Goal: Check status: Check status

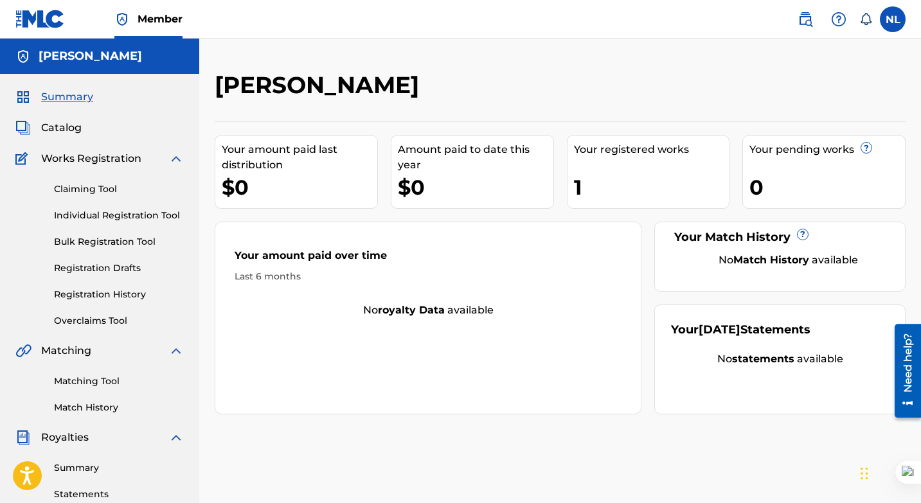
click at [104, 290] on link "Registration History" at bounding box center [119, 295] width 130 height 14
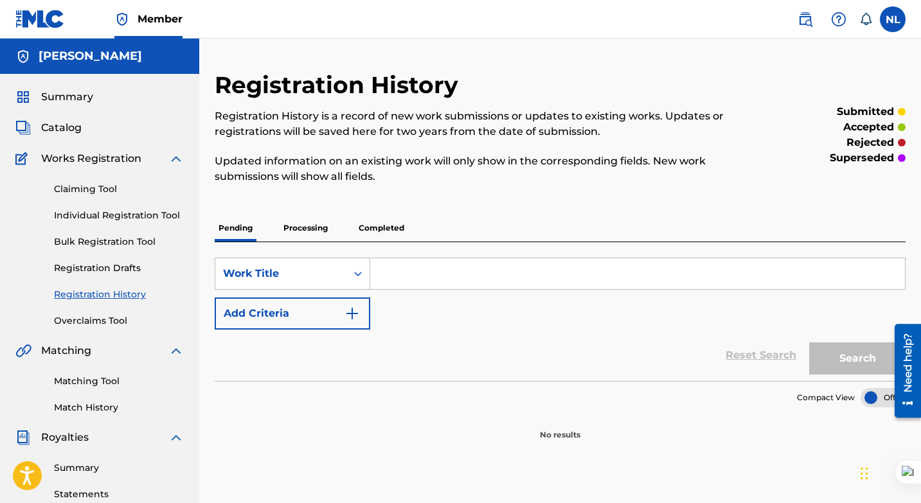
click at [314, 231] on p "Processing" at bounding box center [306, 228] width 52 height 27
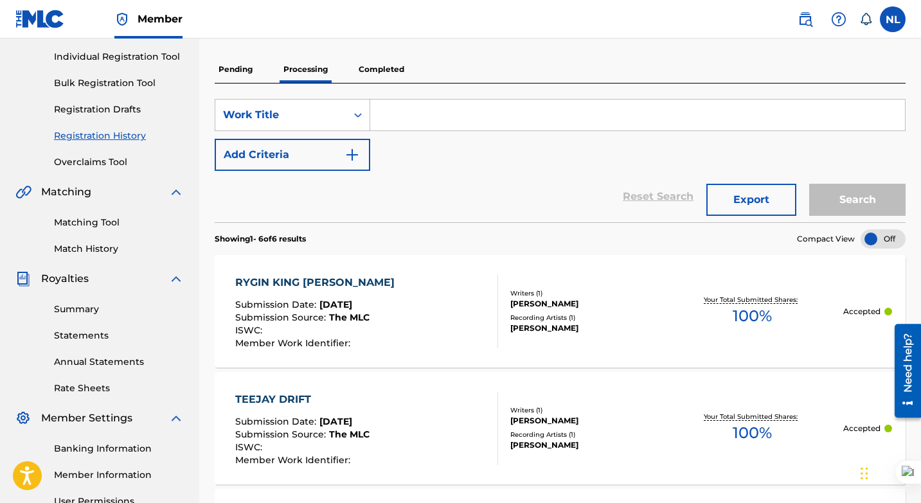
scroll to position [86, 0]
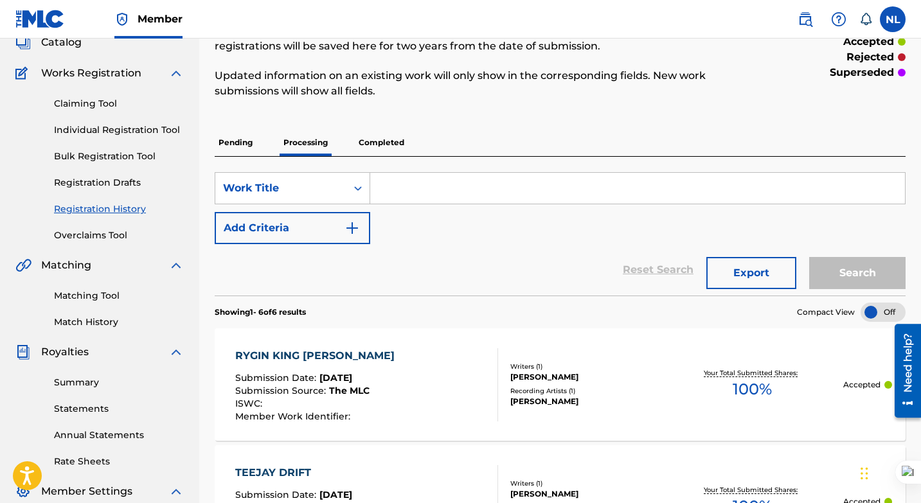
click at [372, 142] on p "Completed" at bounding box center [381, 142] width 53 height 27
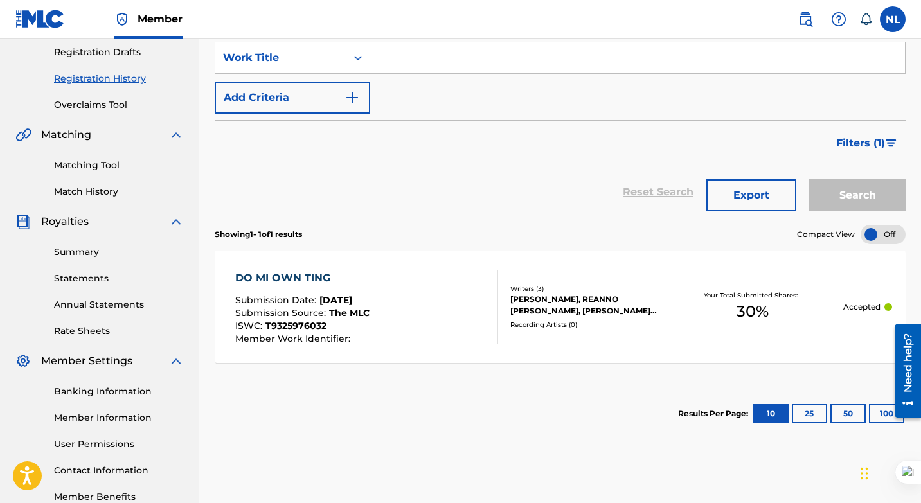
scroll to position [88, 0]
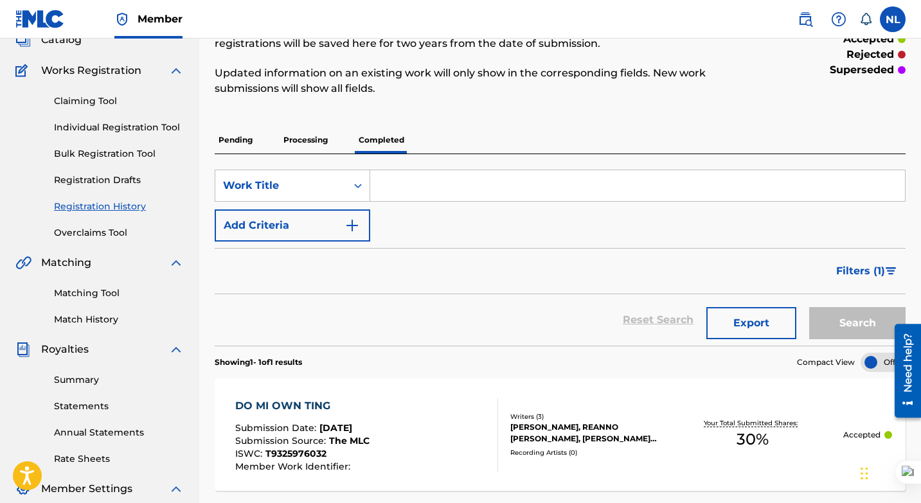
click at [307, 136] on p "Processing" at bounding box center [306, 140] width 52 height 27
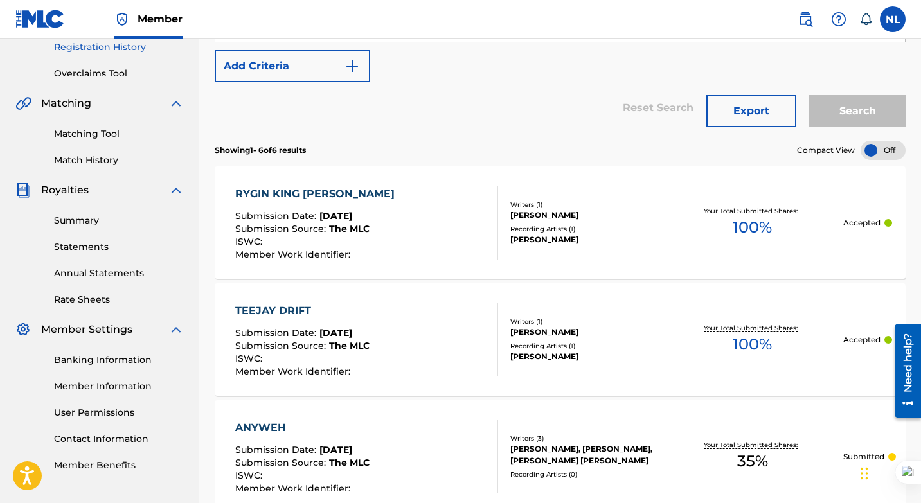
scroll to position [230, 0]
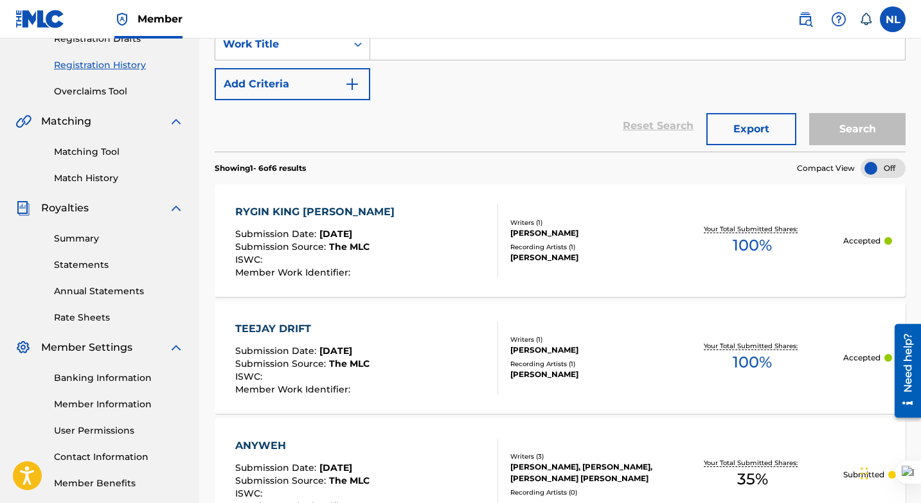
click at [103, 148] on link "Matching Tool" at bounding box center [119, 152] width 130 height 14
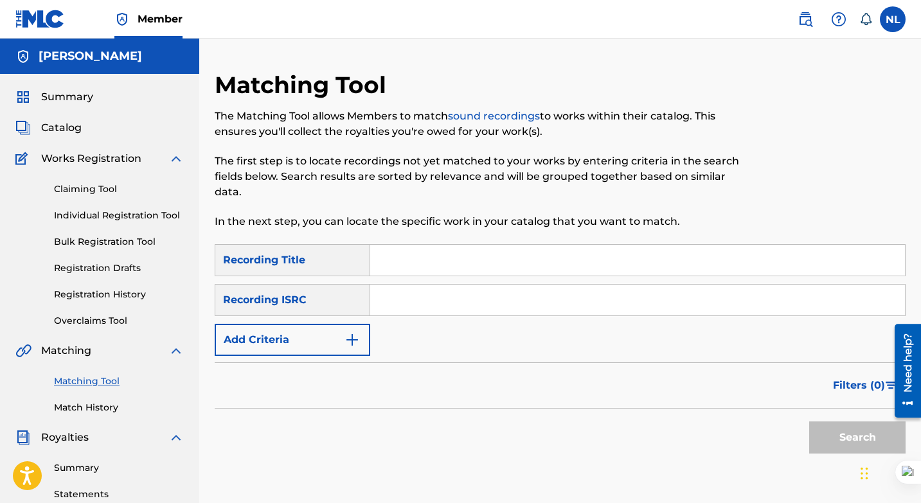
click at [116, 291] on link "Registration History" at bounding box center [119, 295] width 130 height 14
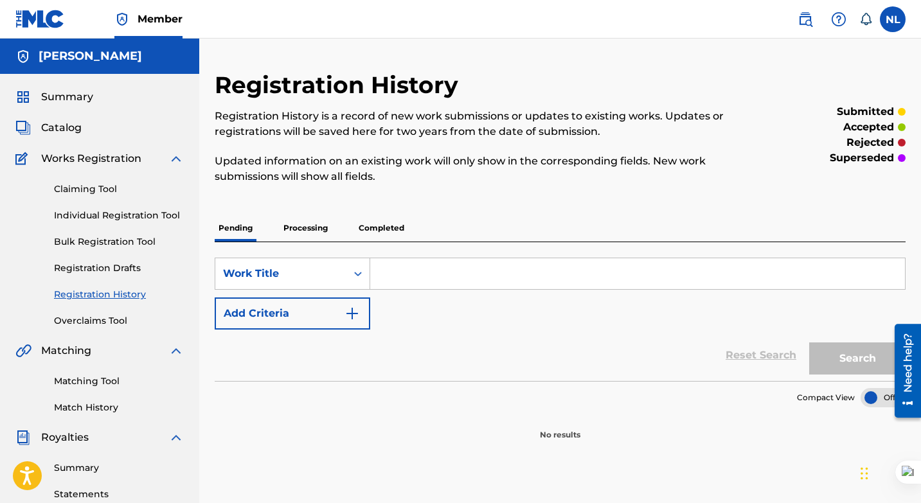
click at [302, 226] on p "Processing" at bounding box center [306, 228] width 52 height 27
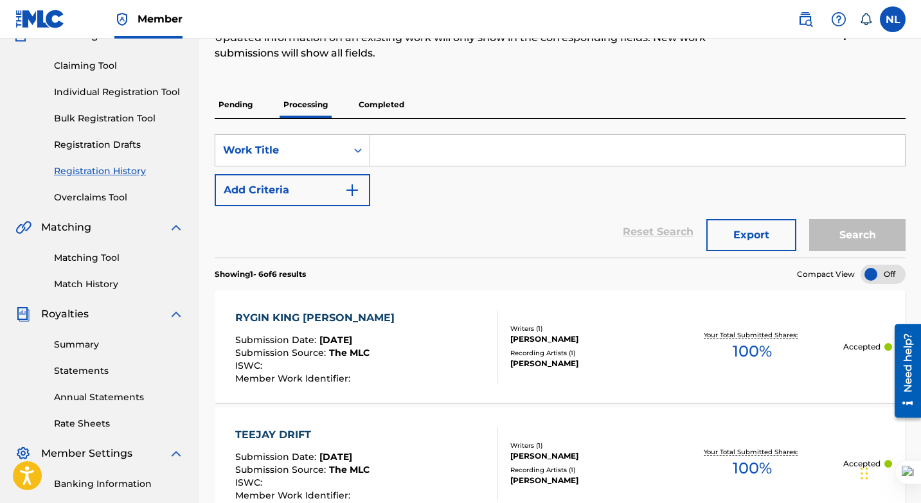
scroll to position [141, 0]
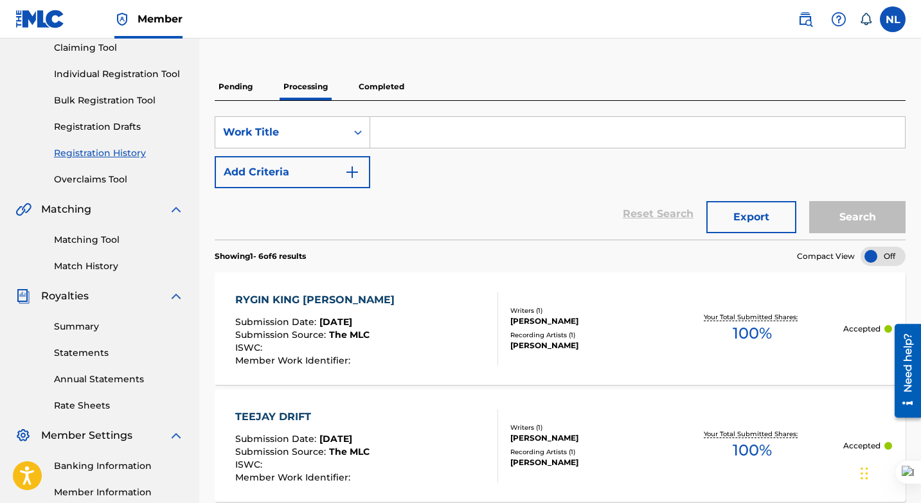
click at [525, 318] on div "[PERSON_NAME]" at bounding box center [587, 322] width 152 height 12
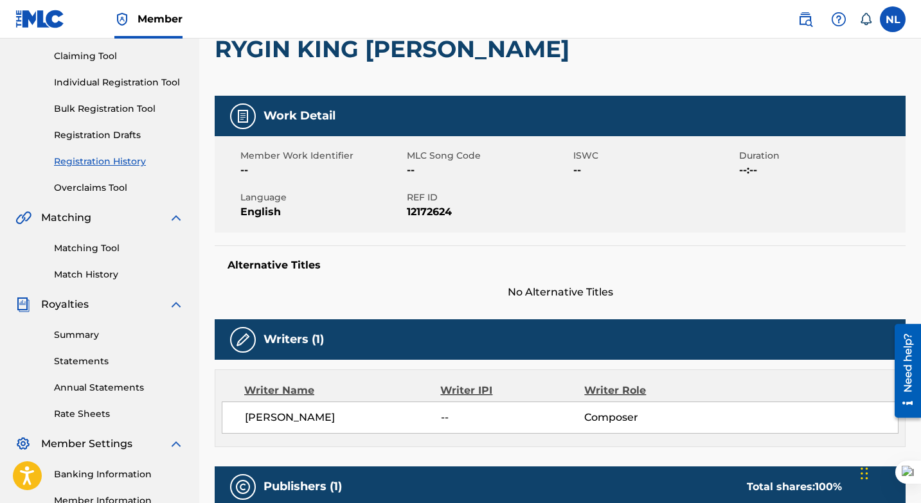
scroll to position [131, 0]
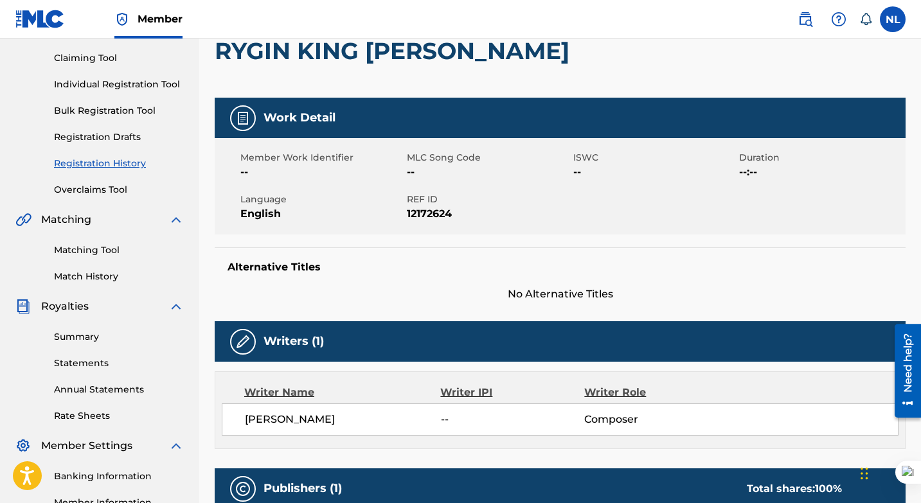
click at [82, 249] on link "Matching Tool" at bounding box center [119, 251] width 130 height 14
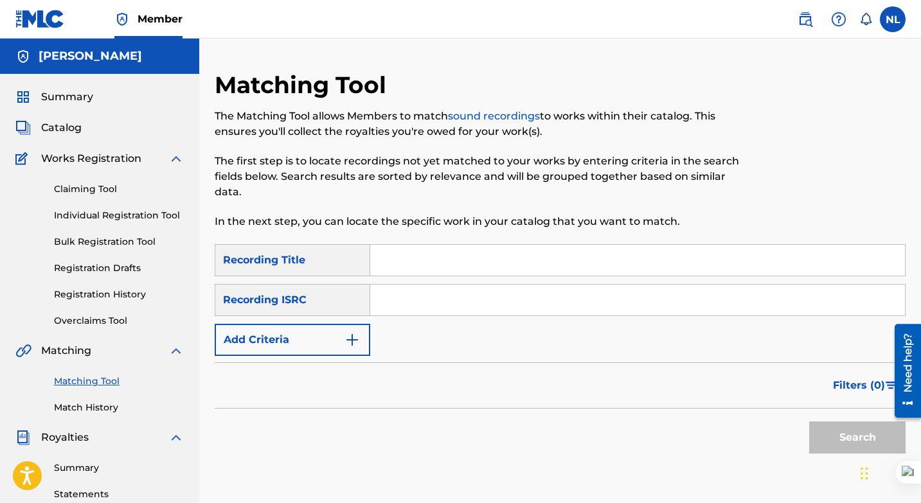
click at [412, 300] on input "Search Form" at bounding box center [637, 300] width 535 height 31
paste input "QZH5E2304485"
type input "QZH5E2304485"
click at [390, 259] on input "Search Form" at bounding box center [637, 260] width 535 height 31
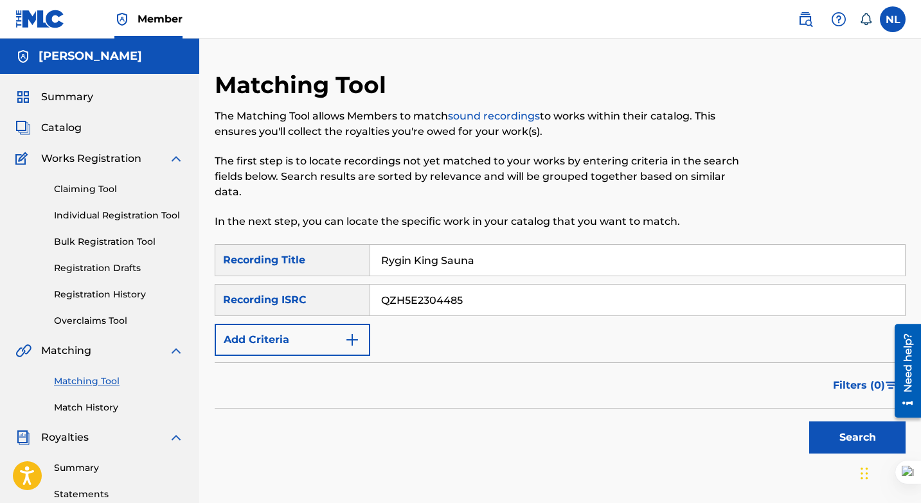
type input "Rygin King Sauna"
click at [849, 432] on button "Search" at bounding box center [858, 438] width 96 height 32
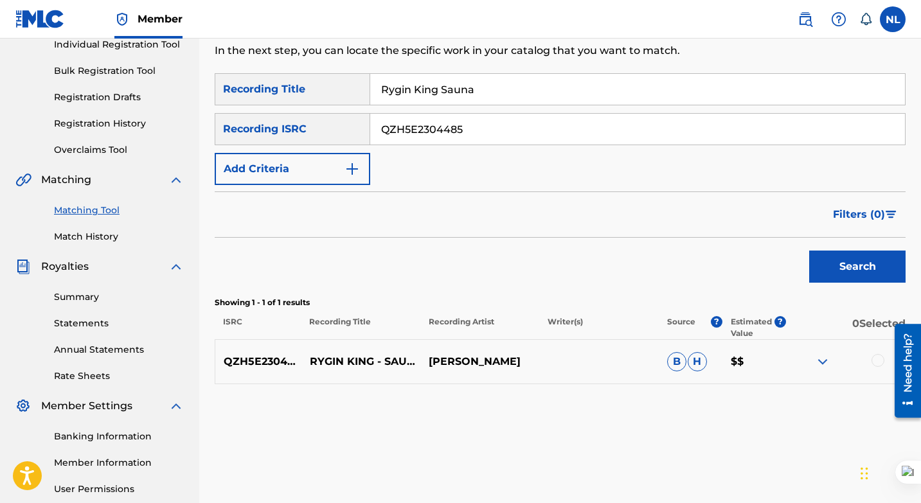
scroll to position [174, 0]
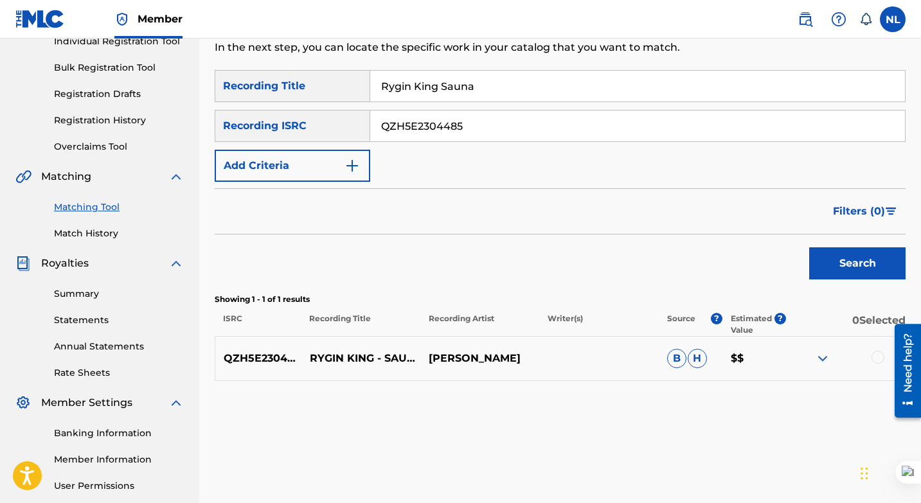
click at [879, 353] on div at bounding box center [878, 357] width 13 height 13
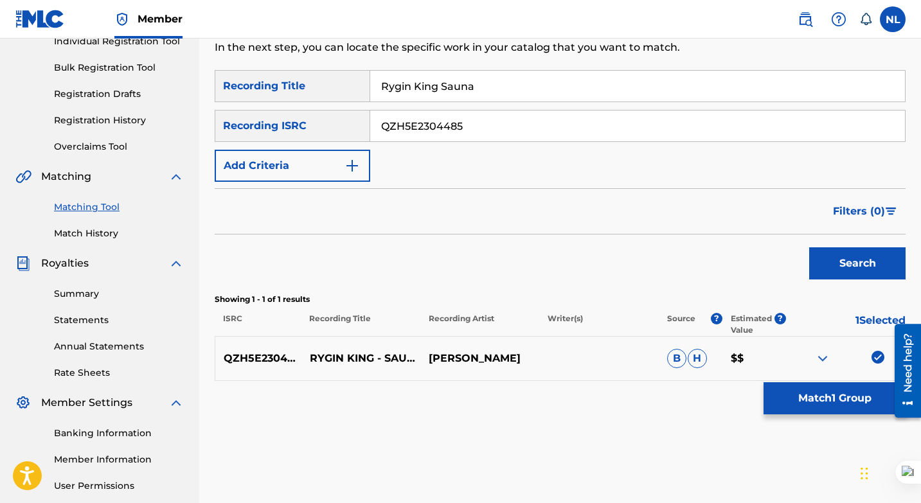
click at [836, 398] on button "Match 1 Group" at bounding box center [835, 399] width 142 height 32
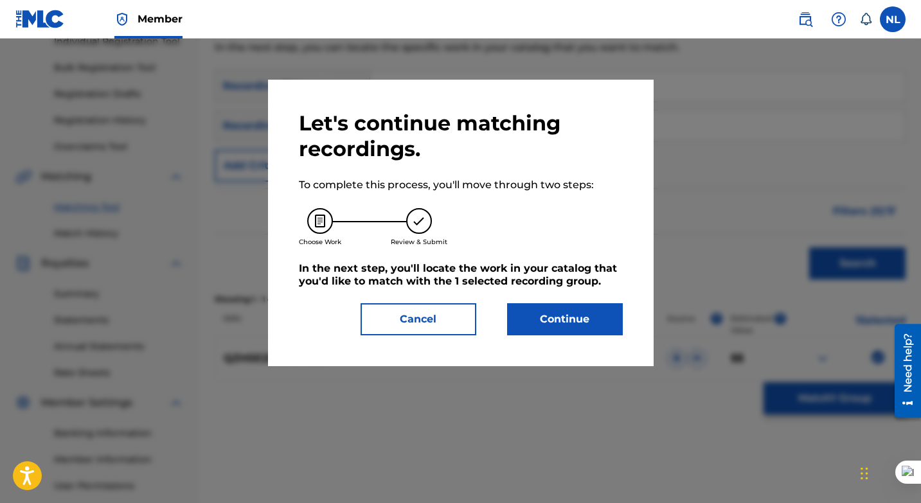
click at [540, 325] on button "Continue" at bounding box center [565, 320] width 116 height 32
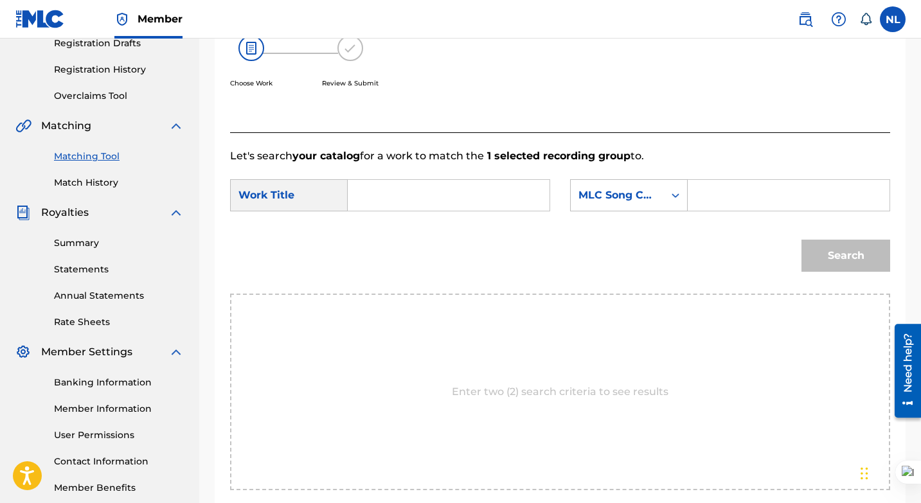
scroll to position [234, 0]
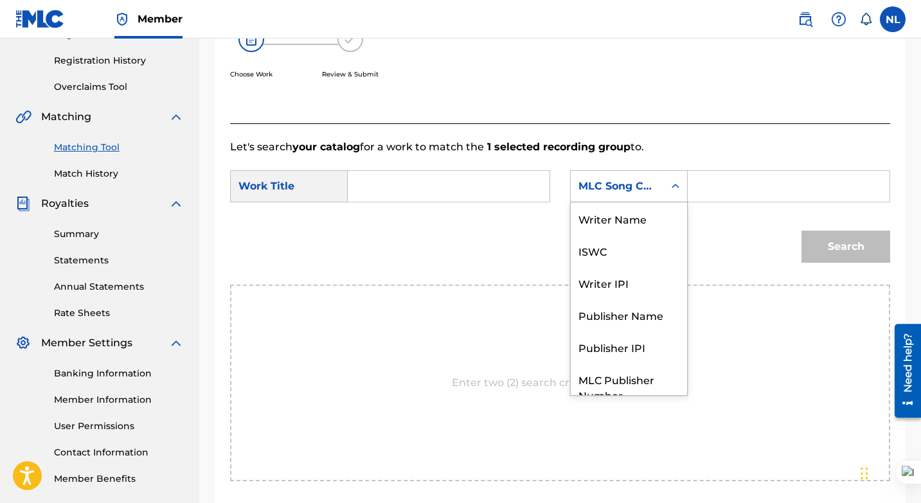
click at [676, 183] on icon "Search Form" at bounding box center [675, 186] width 13 height 13
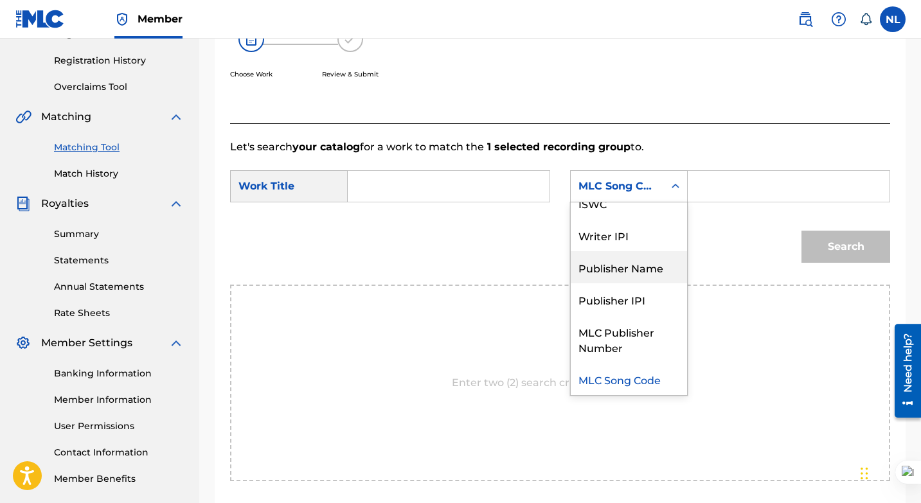
scroll to position [0, 0]
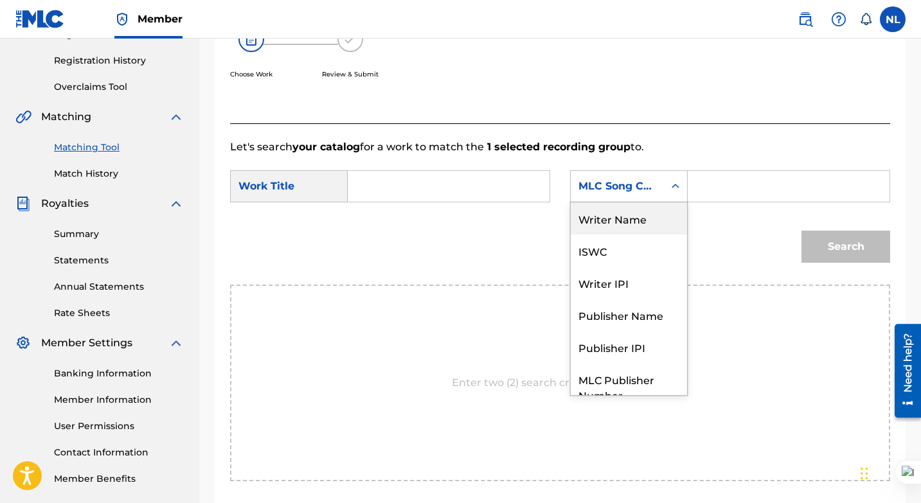
click at [637, 220] on div "Writer Name" at bounding box center [629, 219] width 116 height 32
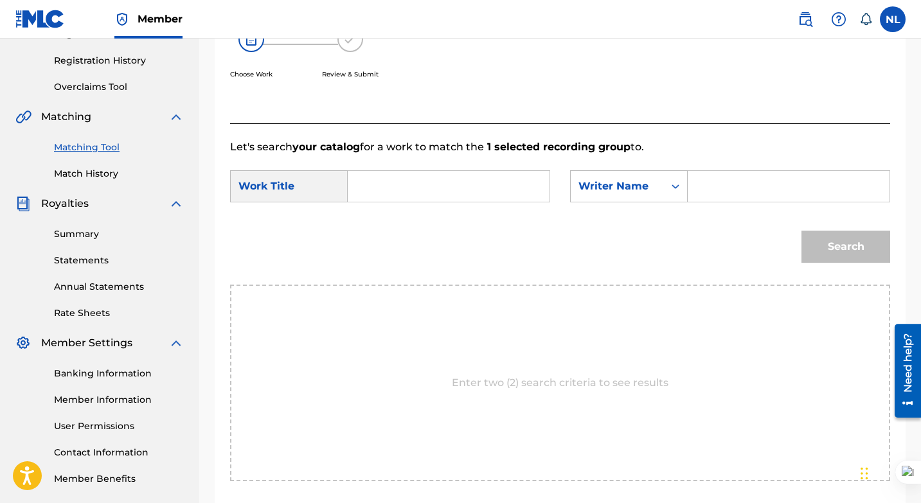
click at [702, 185] on input "Search Form" at bounding box center [789, 186] width 180 height 31
type input "[PERSON_NAME]"
click at [473, 196] on input "Search Form" at bounding box center [449, 186] width 180 height 31
click at [462, 188] on input "Search Form" at bounding box center [449, 186] width 180 height 31
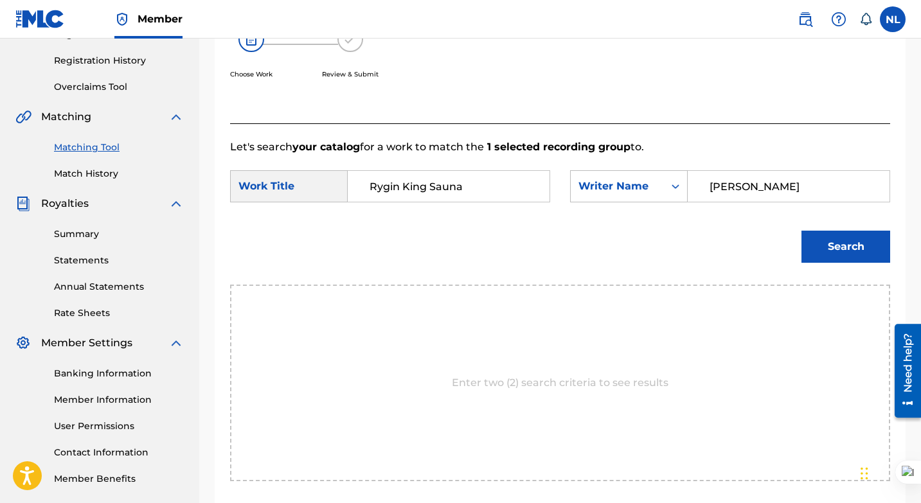
type input "Rygin King Sauna"
click at [832, 255] on button "Search" at bounding box center [846, 247] width 89 height 32
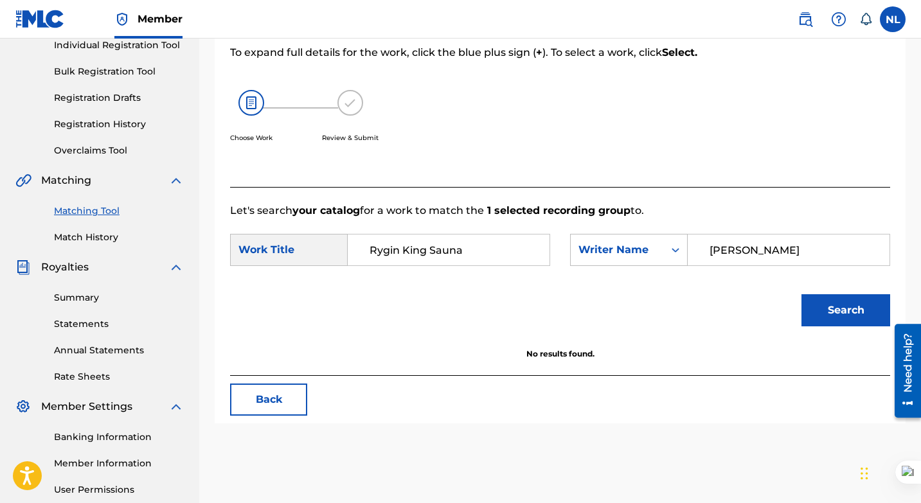
scroll to position [174, 0]
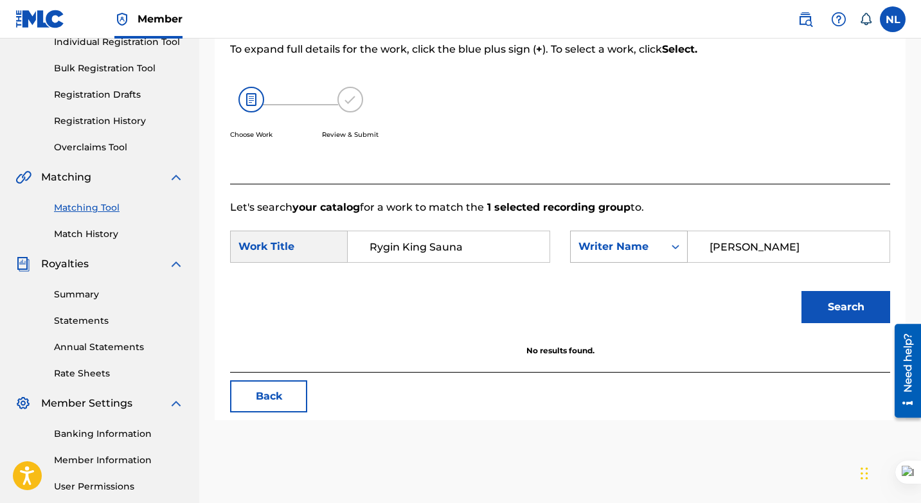
click at [672, 244] on icon "Search Form" at bounding box center [675, 246] width 13 height 13
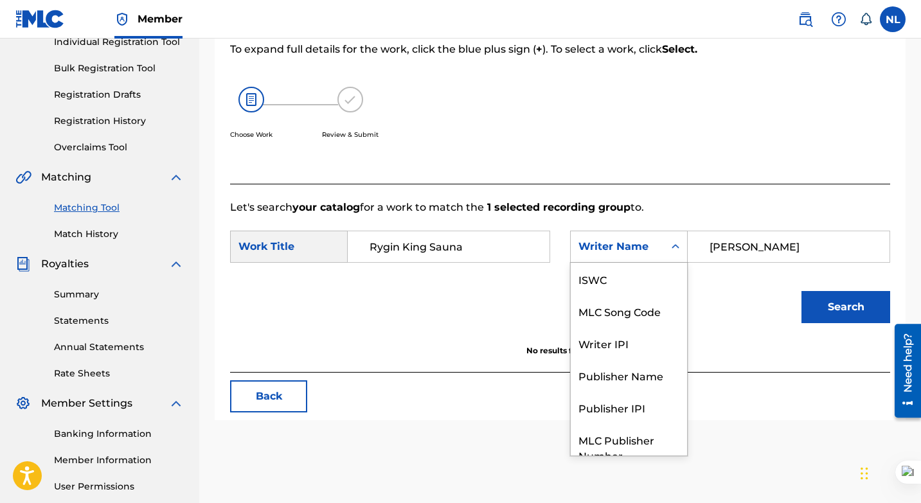
scroll to position [48, 0]
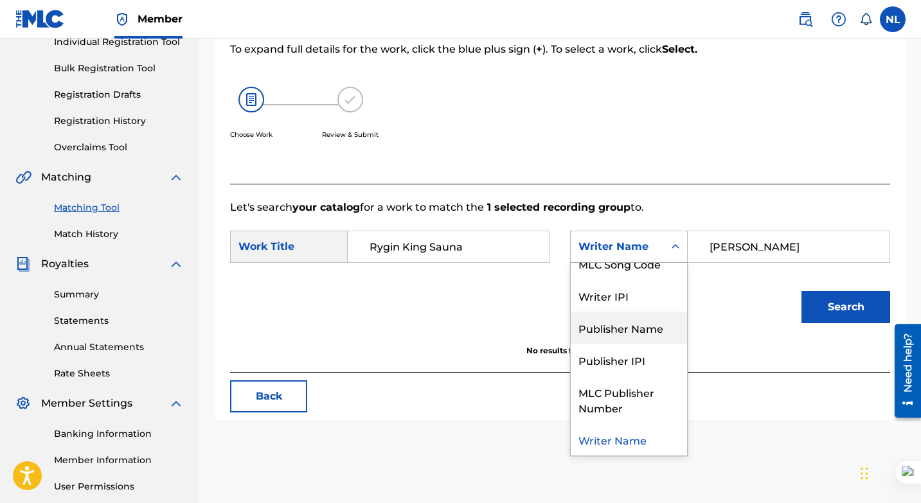
click at [649, 329] on div "Publisher Name" at bounding box center [629, 328] width 116 height 32
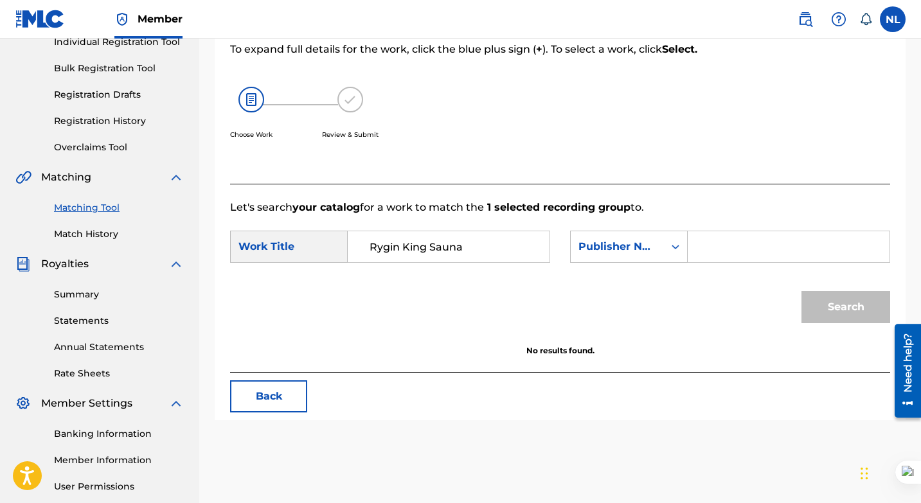
click at [757, 246] on input "Search Form" at bounding box center [789, 246] width 180 height 31
type input "[PERSON_NAME]"
click at [830, 312] on button "Search" at bounding box center [846, 307] width 89 height 32
click at [668, 242] on div "Search Form" at bounding box center [675, 246] width 23 height 23
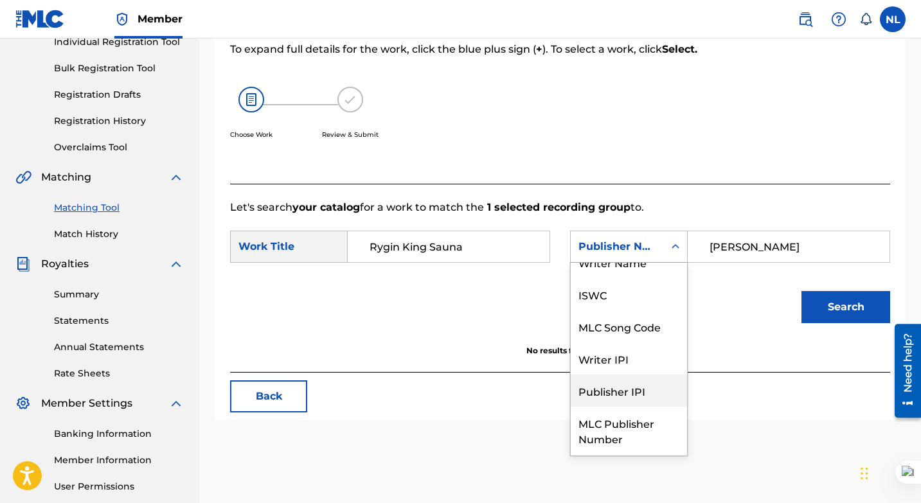
scroll to position [0, 0]
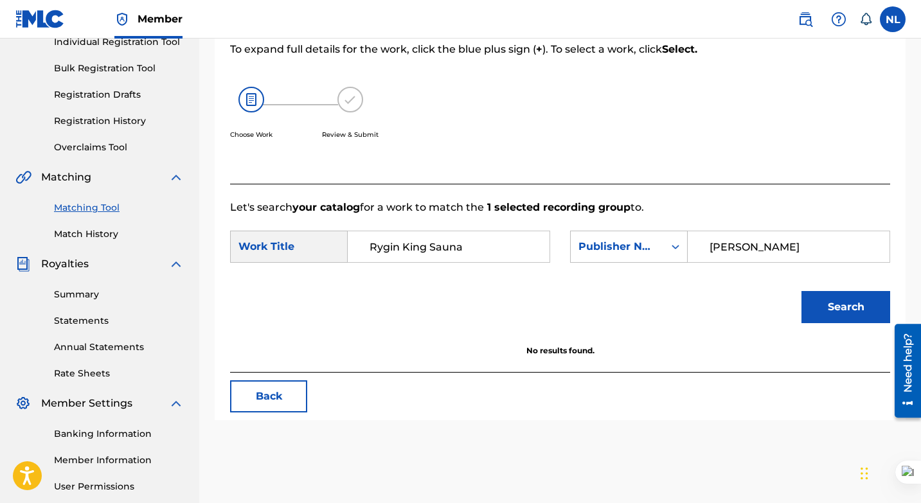
click at [85, 231] on link "Match History" at bounding box center [119, 235] width 130 height 14
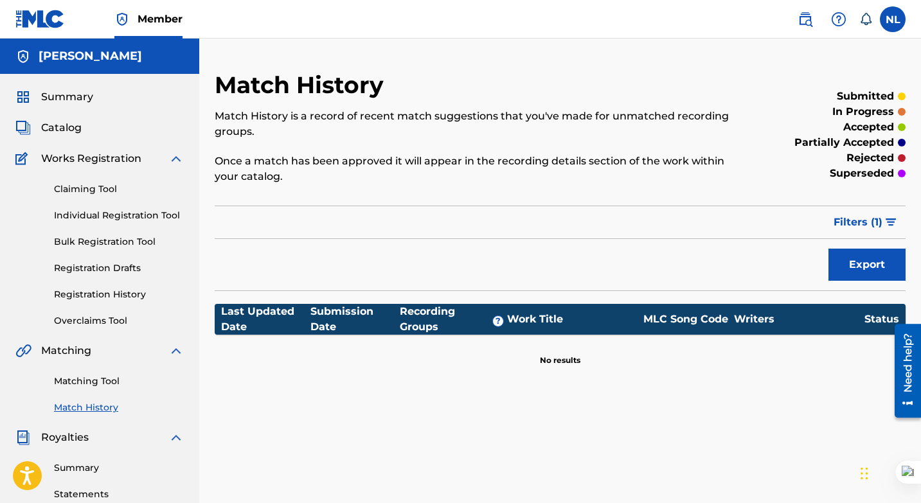
click at [89, 271] on link "Registration Drafts" at bounding box center [119, 269] width 130 height 14
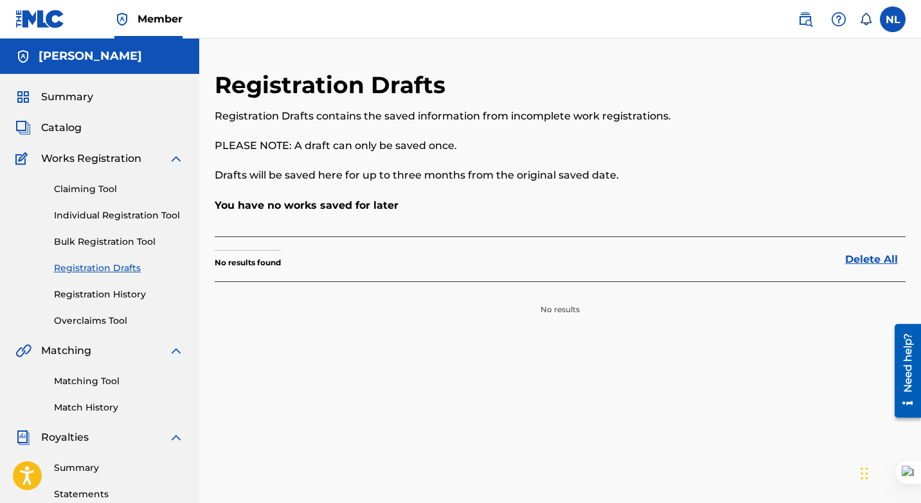
click at [96, 293] on link "Registration History" at bounding box center [119, 295] width 130 height 14
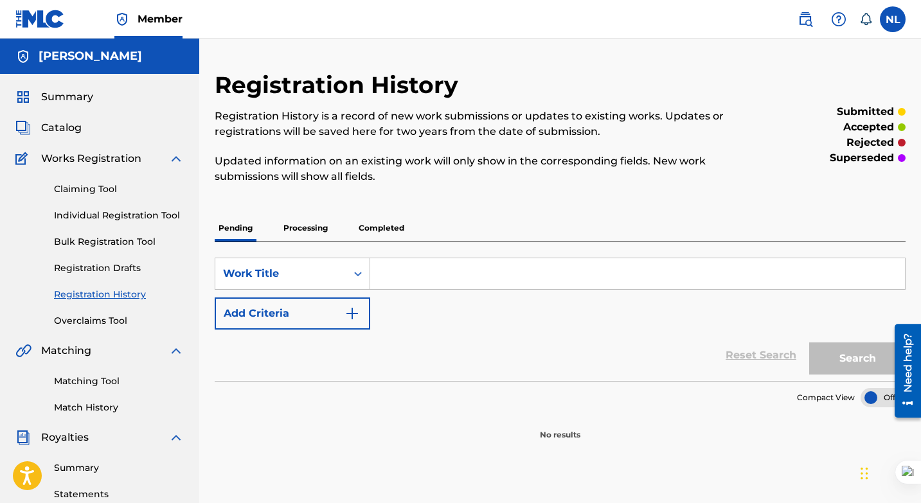
click at [309, 226] on p "Processing" at bounding box center [306, 228] width 52 height 27
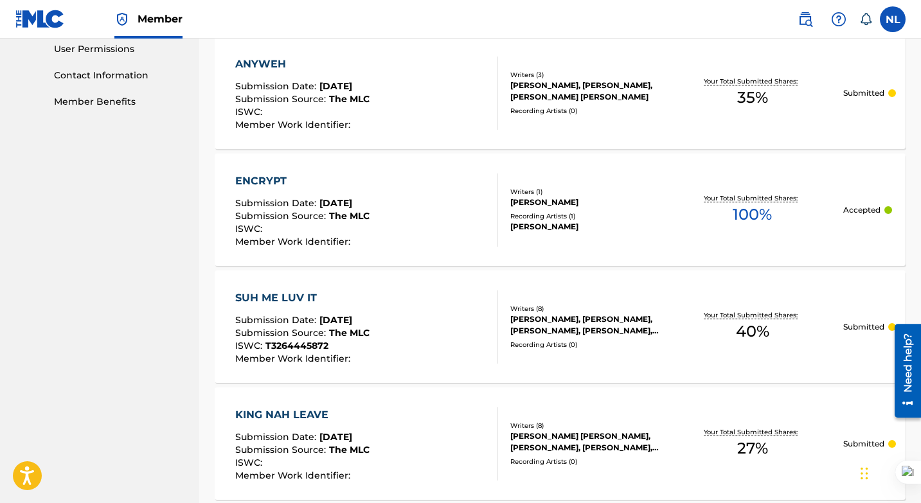
scroll to position [611, 0]
click at [887, 210] on div at bounding box center [889, 211] width 8 height 8
